Goal: Task Accomplishment & Management: Check status

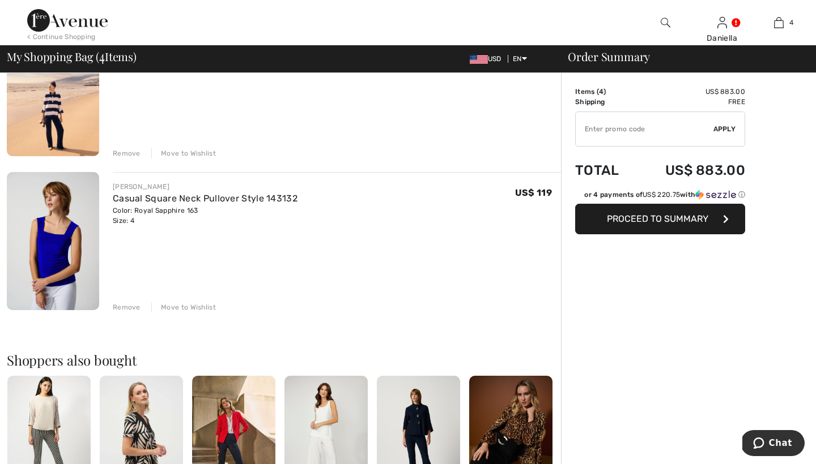
scroll to position [457, 0]
click at [125, 308] on div "Remove" at bounding box center [127, 307] width 28 height 10
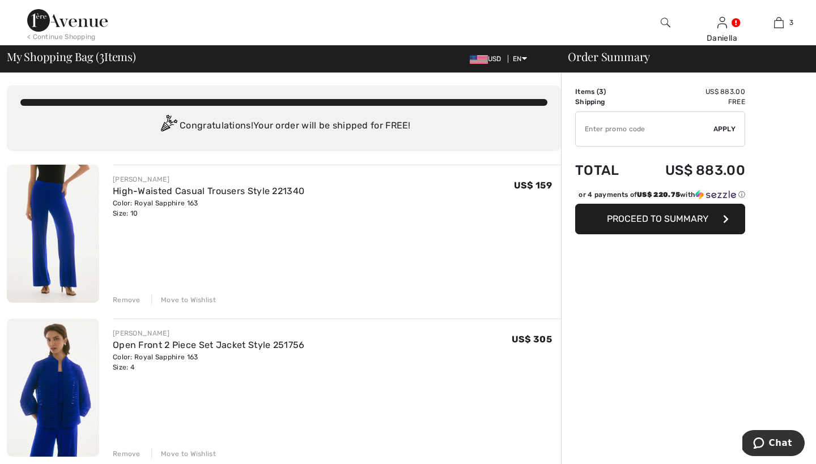
scroll to position [0, 0]
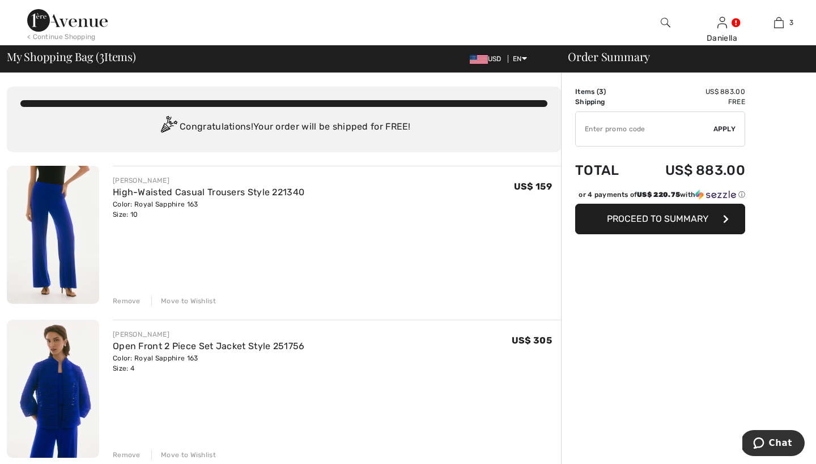
click at [122, 302] on div "Remove" at bounding box center [127, 301] width 28 height 10
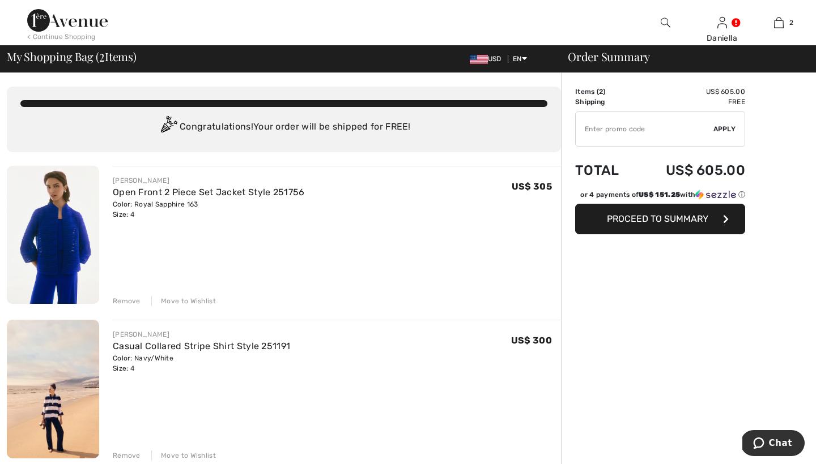
click at [80, 239] on img at bounding box center [53, 235] width 92 height 138
click at [610, 133] on input "TEXT" at bounding box center [644, 129] width 138 height 34
type input "SALE"
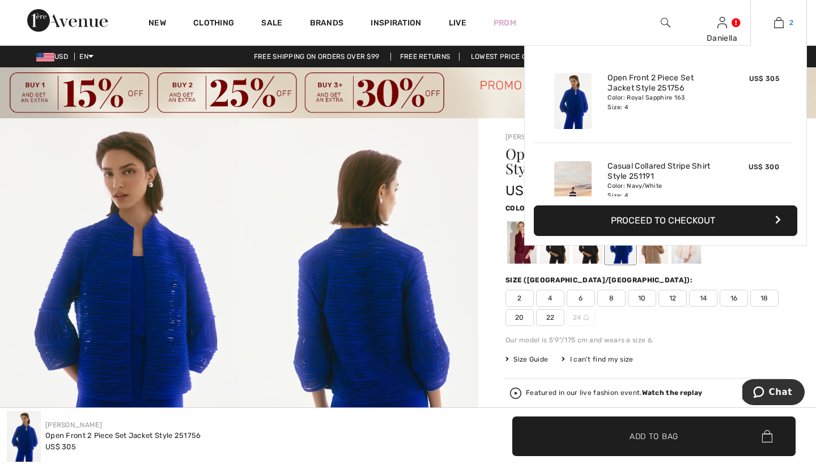
click at [777, 24] on img at bounding box center [779, 23] width 10 height 14
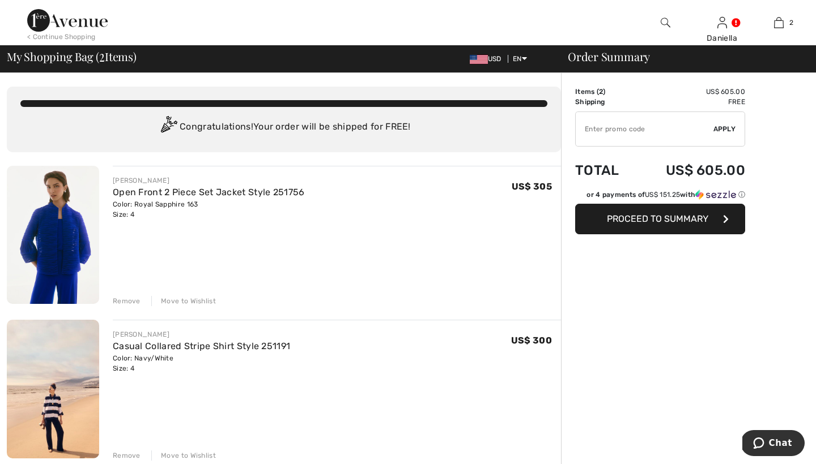
click at [628, 133] on input "TEXT" at bounding box center [644, 129] width 138 height 34
type input "SALEAVENUE"
click at [723, 130] on span "Apply" at bounding box center [724, 129] width 23 height 10
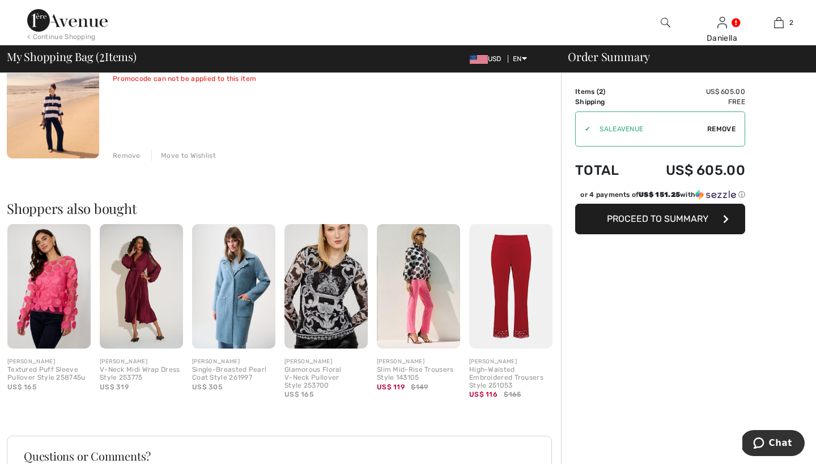
scroll to position [302, 0]
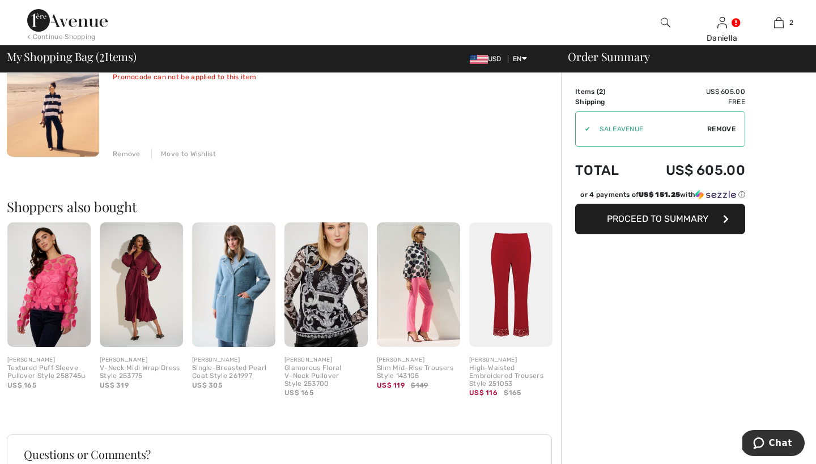
click at [70, 133] on img at bounding box center [53, 87] width 92 height 138
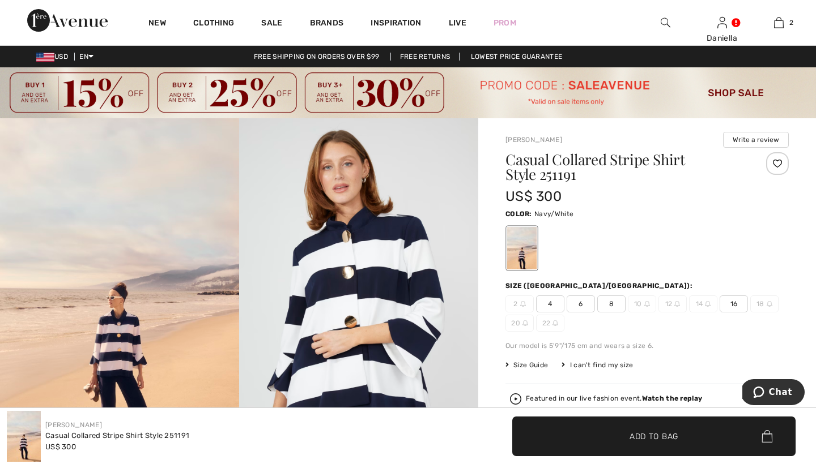
click at [331, 225] on img at bounding box center [358, 297] width 239 height 359
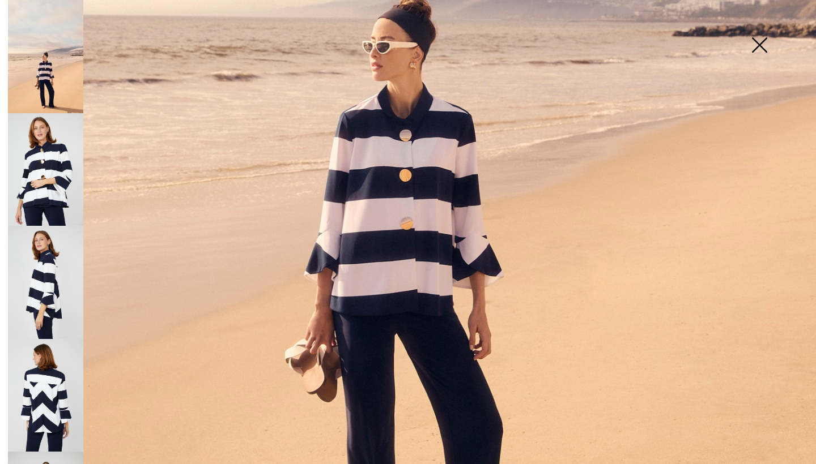
scroll to position [564, 0]
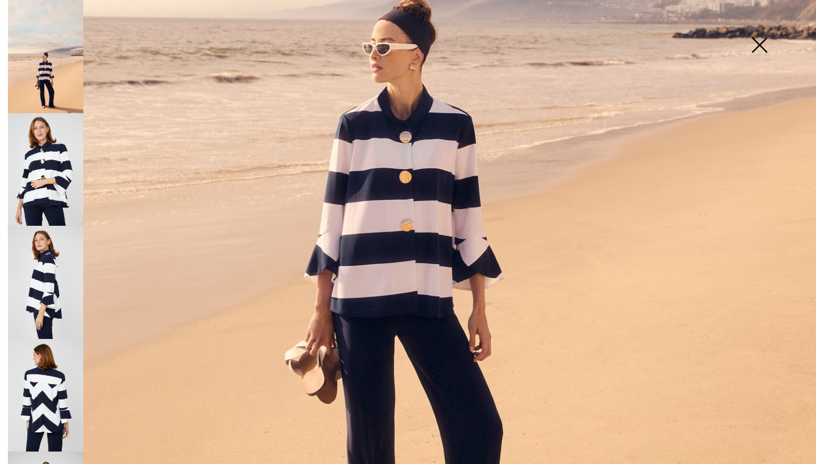
click at [762, 46] on img at bounding box center [759, 46] width 57 height 58
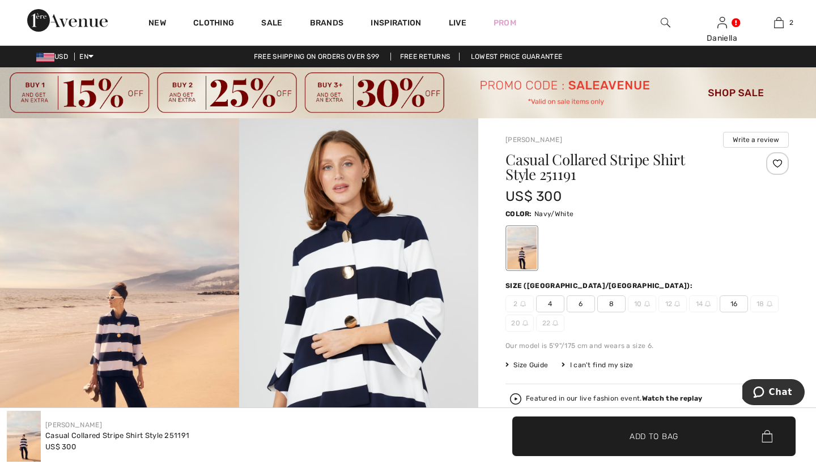
scroll to position [0, 0]
